Goal: Information Seeking & Learning: Check status

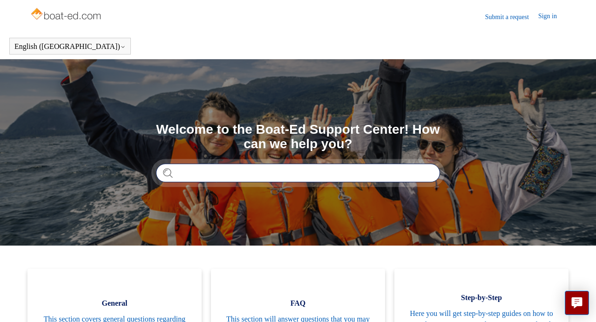
click at [205, 173] on input "Search" at bounding box center [298, 172] width 284 height 19
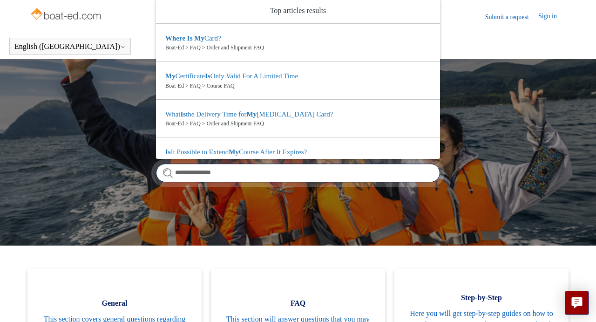
type input "**********"
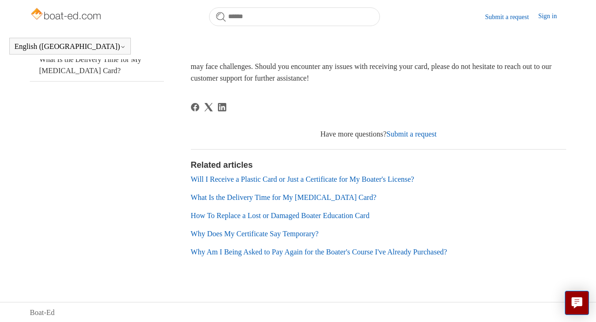
scroll to position [230, 0]
click at [249, 197] on link "What Is the Delivery Time for My Boating Card?" at bounding box center [284, 196] width 186 height 8
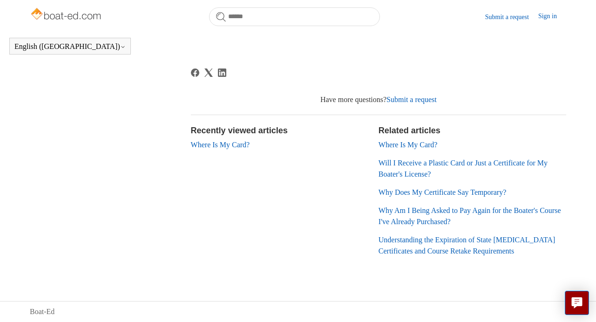
scroll to position [275, 0]
click at [394, 144] on link "Where Is My Card?" at bounding box center [408, 145] width 59 height 8
